Goal: Task Accomplishment & Management: Manage account settings

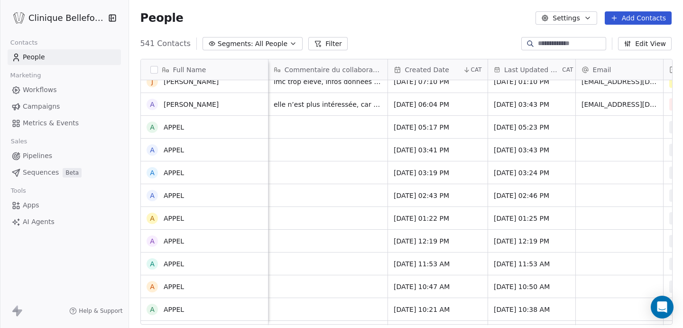
scroll to position [253, 0]
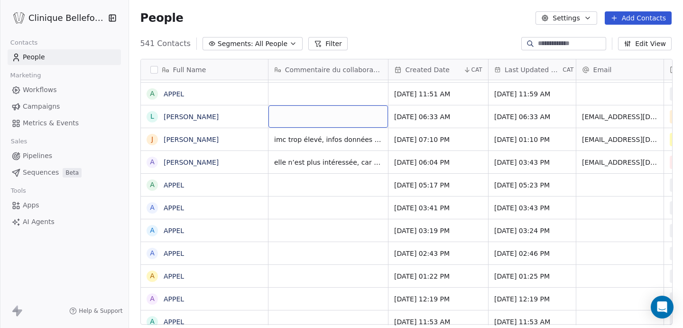
click at [299, 109] on div "grid" at bounding box center [329, 116] width 120 height 22
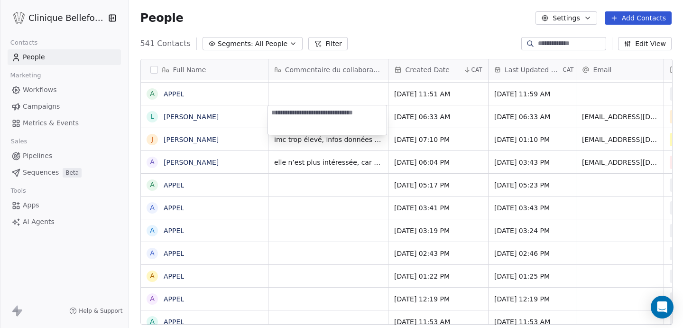
type textarea "**********"
click at [390, 133] on html "Clinique [PERSON_NAME] Contacts People Marketing Workflows Campaigns Metrics & …" at bounding box center [341, 164] width 683 height 328
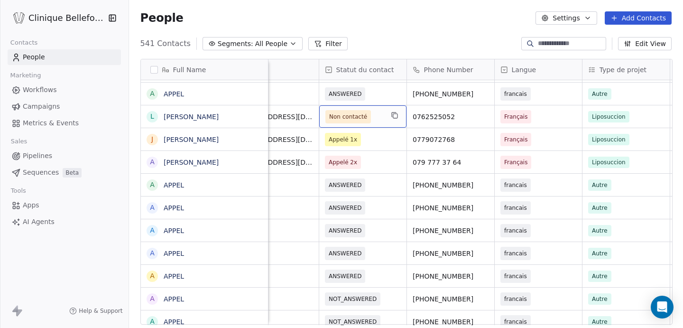
click at [381, 120] on span "Non contacté" at bounding box center [354, 116] width 58 height 13
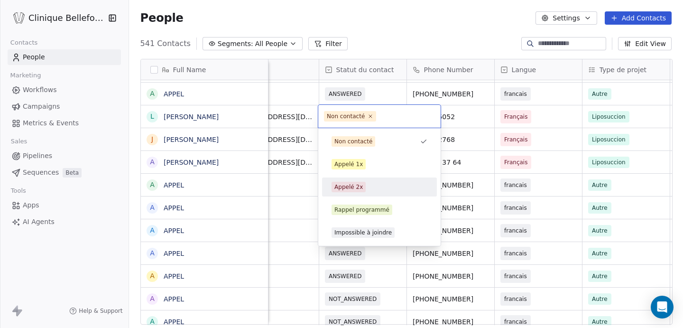
click at [371, 190] on div "Appelé 2x" at bounding box center [380, 187] width 96 height 10
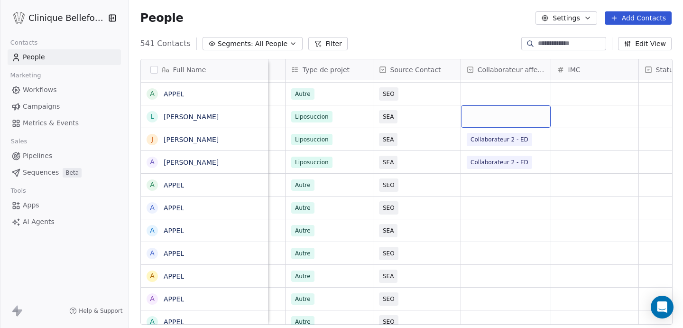
click at [511, 119] on div "grid" at bounding box center [506, 116] width 90 height 22
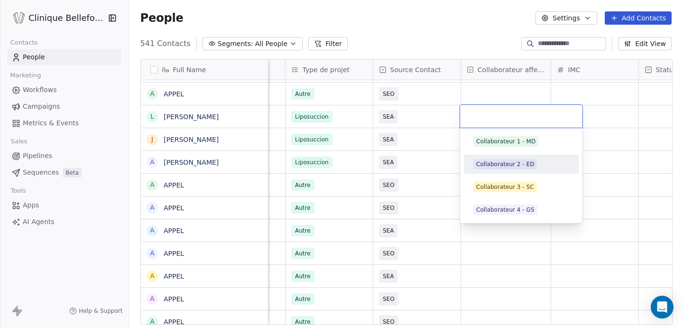
click at [511, 164] on div "Collaborateur 2 - ED" at bounding box center [505, 164] width 58 height 9
